Goal: Task Accomplishment & Management: Use online tool/utility

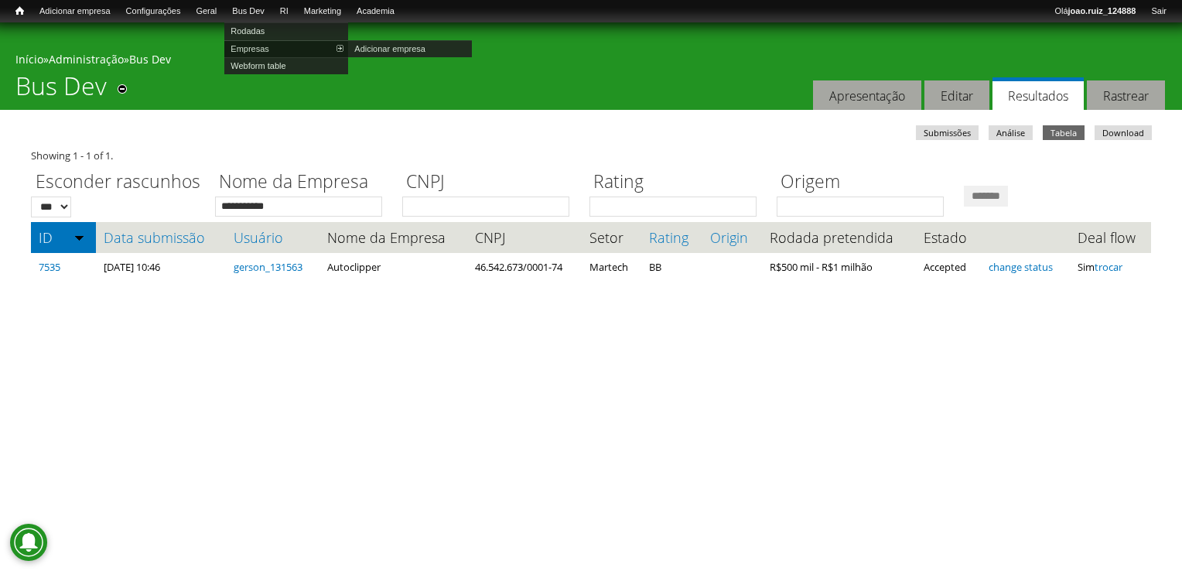
click at [281, 48] on link "Empresas" at bounding box center [286, 48] width 124 height 17
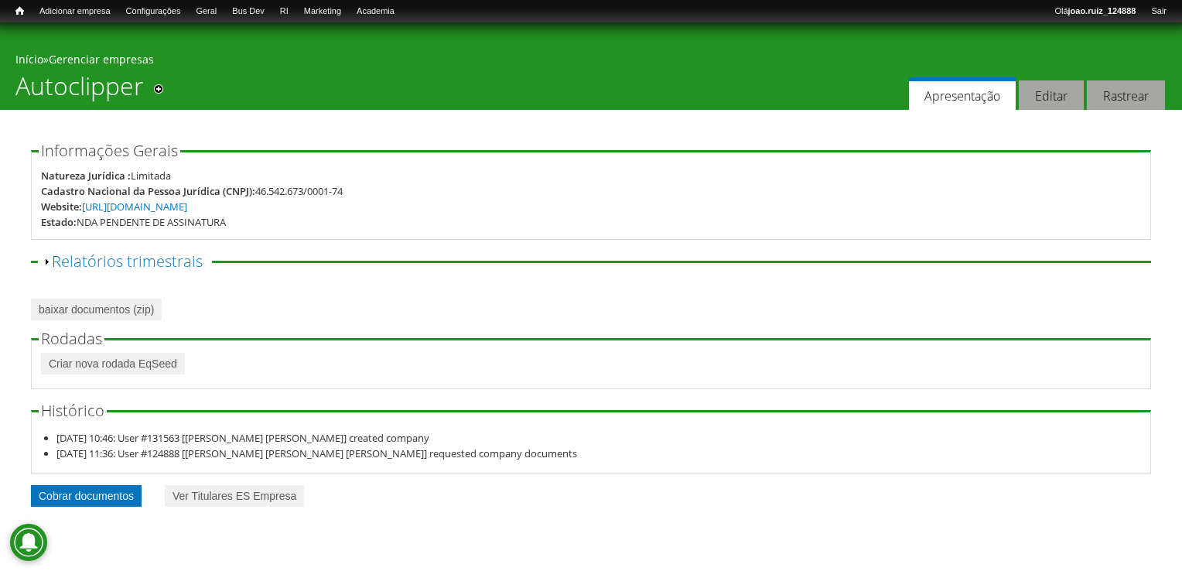
click at [92, 492] on link "Cobrar documentos" at bounding box center [86, 496] width 111 height 22
